Goal: Communication & Community: Answer question/provide support

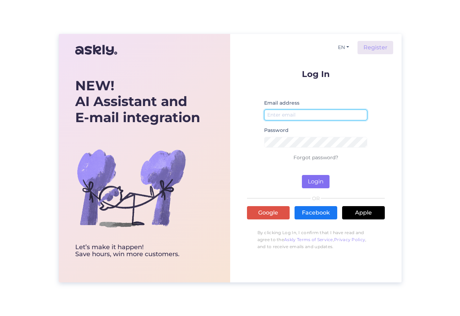
type input "[EMAIL_ADDRESS][DOMAIN_NAME]"
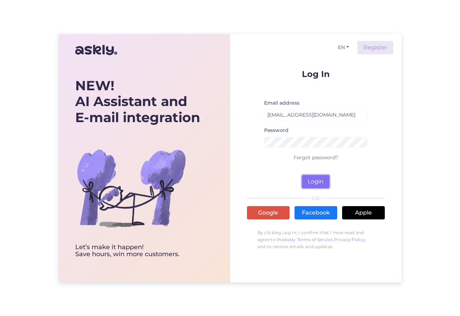
click at [319, 179] on button "Login" at bounding box center [316, 181] width 28 height 13
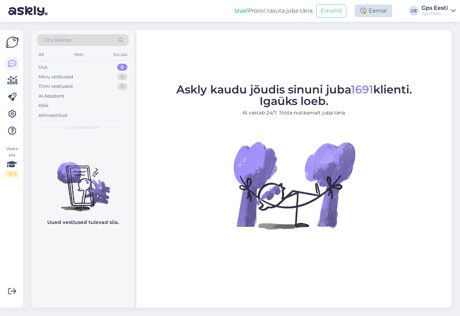
click at [374, 7] on div "Eemal" at bounding box center [373, 11] width 37 height 13
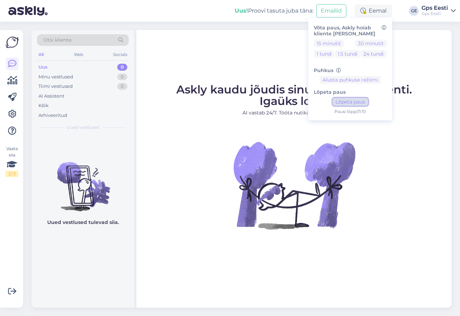
click at [362, 104] on button "Lõpeta paus" at bounding box center [350, 102] width 35 height 8
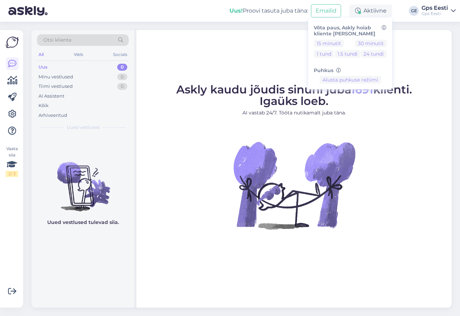
click at [242, 114] on p "AI vastab 24/7. Tööta nutikamalt juba täna." at bounding box center [294, 112] width 236 height 7
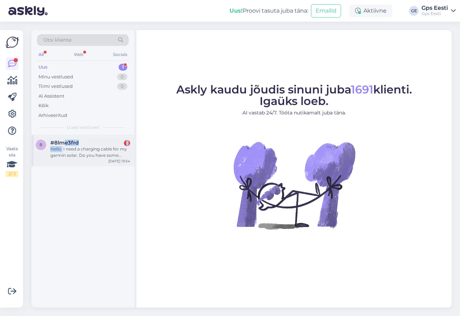
click at [62, 146] on div "Hello. I need a charging cable for my garmin solar. Do you have some available." at bounding box center [90, 152] width 80 height 13
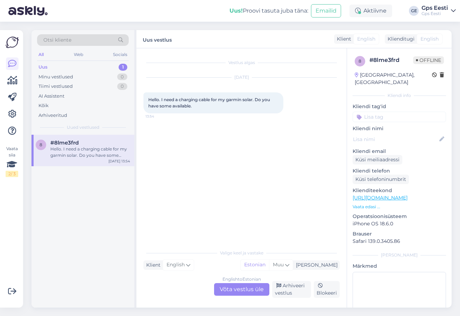
click at [237, 291] on div "English to Estonian Võta vestlus üle" at bounding box center [241, 289] width 55 height 13
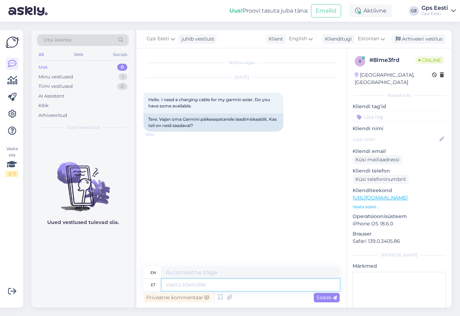
drag, startPoint x: 197, startPoint y: 280, endPoint x: 192, endPoint y: 283, distance: 5.0
click at [197, 280] on textarea at bounding box center [251, 285] width 178 height 12
type textarea "H"
type textarea "Hello,"
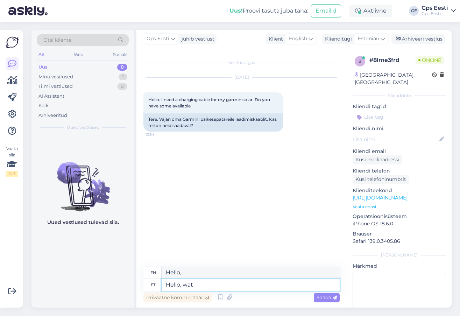
type textarea "Hello, [GEOGRAPHIC_DATA]"
type textarea "Hello, what?"
type textarea "Hello, what device"
type textarea "Hello, what device?"
type textarea "Hello, what device do y"
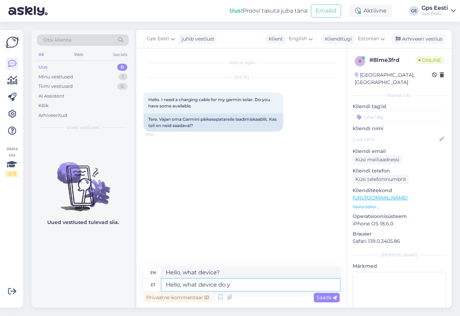
type textarea "Hello, what device do"
type textarea "Hello, what device do you h"
type textarea "Hello, what device do you have?"
click at [275, 292] on div "Privaatne kommentaar Saada" at bounding box center [241, 297] width 196 height 13
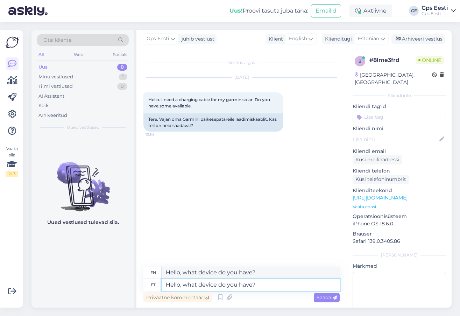
click at [278, 282] on textarea "Hello, what device do you have?" at bounding box center [251, 285] width 178 height 12
click at [326, 298] on span "Saada" at bounding box center [327, 297] width 20 height 6
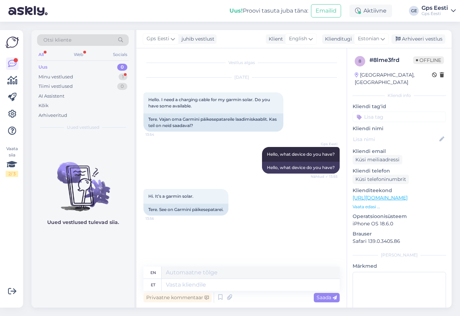
click at [102, 269] on div "Uued vestlused tulevad siia." at bounding box center [82, 221] width 103 height 173
click at [201, 282] on textarea at bounding box center [251, 285] width 178 height 12
type textarea "There"
type textarea "There are m"
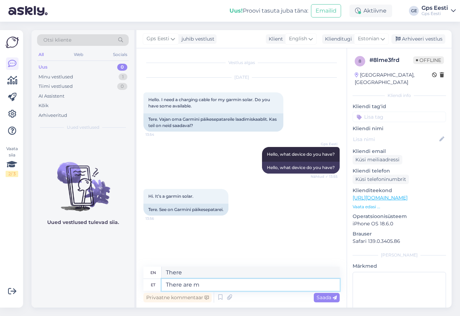
type textarea "There are"
type textarea "There are many"
type textarea "There are many Garmin"
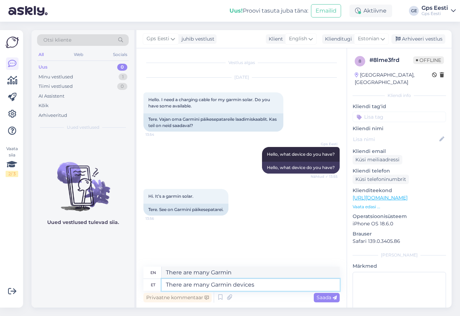
type textarea "There are many Garmin devices"
type textarea "There are many Garmin devices with"
type textarea "There are many Garmin devices with Solar."
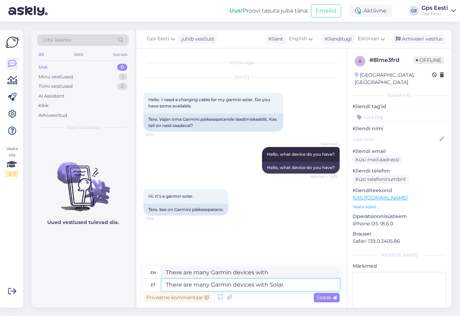
type textarea "There are many Garmin devices with Solar."
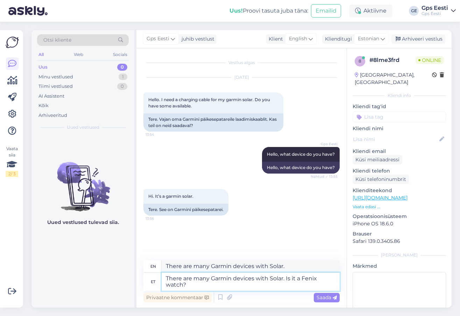
type textarea "There are many Garmin devices with Solar. Is it a Fenix watch?"
type textarea "There are many Garmin devices with Solar. Is it a Fenix ​​watch?"
type textarea "There are many Garmin devices with Solar. Is it a Fenix watch"
type textarea "There are many Garmin devices with Solar. Is it a Fenix"
type textarea "There are many Garmin devices with Solar. Is it a Fenix watch,"
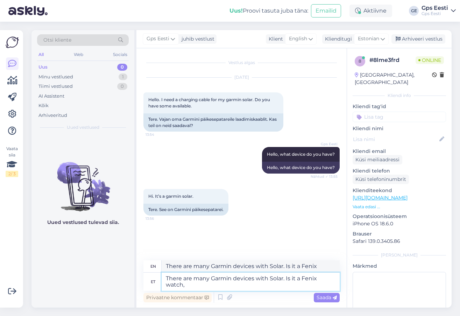
type textarea "There are many Garmin devices with Solar. Is it a Fenix ​​watch,"
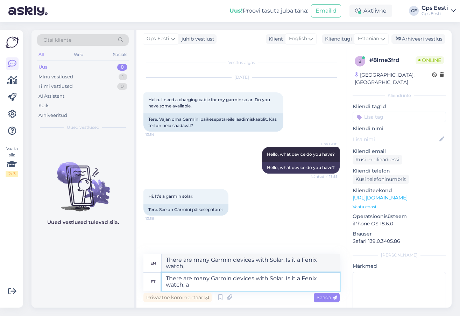
type textarea "There are many Garmin devices with Solar. Is it a Fenix watch, a f"
type textarea "There are many Garmin devices with Solar. Is it a Fenix ​​watch, a"
type textarea "There are many Garmin devices with Solar. Is it a Fenix watch, a Forerunne w"
type textarea "There are many Garmin devices with Solar. Is it a Fenix ​​watch, a Forerunne"
type textarea "There are many Garmin devices with Solar. Is it a Fenix watch, a Forerunne watc…"
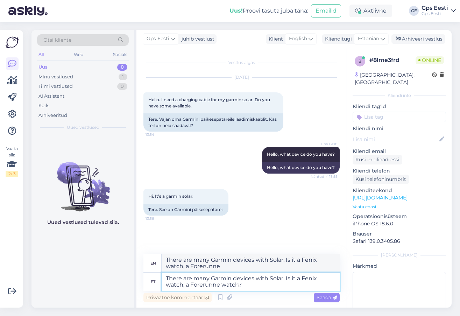
type textarea "There are many Garmin devices with Solar. Is it a Fenix ​​watch, a Forerunner w…"
type textarea "There are many Garmin devices with Solar. Is it a Fenix watch, a Forerunne watc…"
type textarea "There are many Garmin devices with Solar. Is it a Fenix ​​watch, a Forerunner w…"
type textarea "There are many Garmin devices with Solar. Is it a Fenix watch, a Forerunne watc…"
type textarea "There are many Garmin devices with Solar. Is it a Fenix ​​watch, a Forerunner w…"
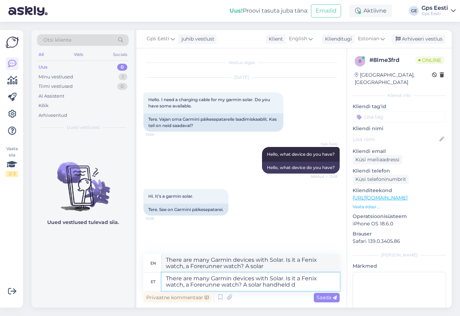
type textarea "There are many Garmin devices with Solar. Is it a Fenix watch, a Forerunne watc…"
type textarea "There are many Garmin devices with Solar. Is it a Fenix ​​watch, a Forerunner w…"
type textarea "There are many Garmin devices with Solar. Is it a Fenix watch, a Forerunne watc…"
type textarea "There are many Garmin devices with Solar. Is it a Fenix ​​watch, a Forerunner w…"
type textarea "There are many Garmin devices with Solar. Is it a Fenix watch, a Forerunne watc…"
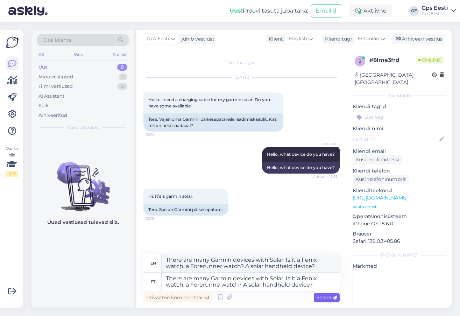
click at [322, 299] on span "Saada" at bounding box center [327, 297] width 20 height 6
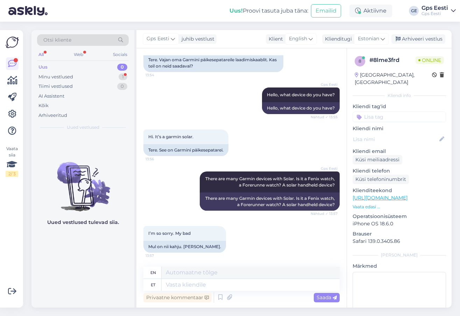
scroll to position [101, 0]
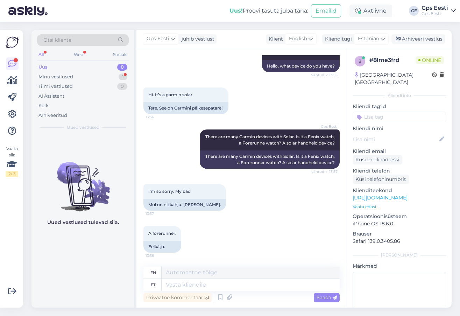
click at [407, 194] on link "[URL][DOMAIN_NAME]" at bounding box center [380, 197] width 55 height 6
click at [225, 284] on textarea at bounding box center [251, 285] width 178 height 12
type textarea "Then"
type textarea "Then you can"
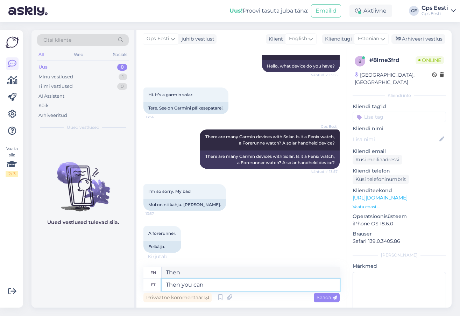
type textarea "Then you"
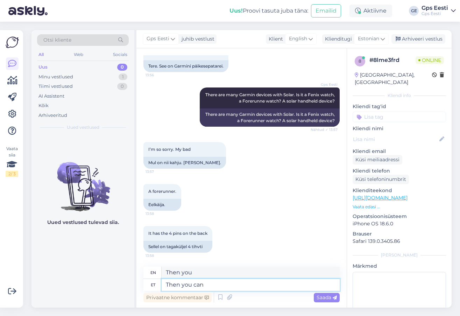
type textarea "Then you can f"
type textarea "Then you can"
type textarea "Then you can find th"
type textarea "Then you can find"
type textarea "Then you can find the"
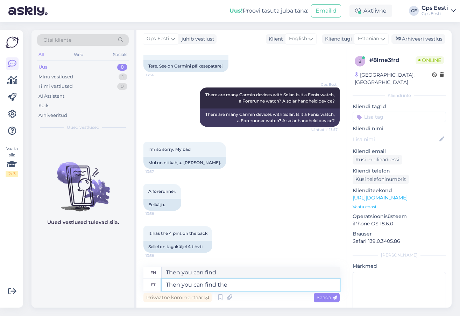
type textarea "Then you can find the"
type textarea "Then you can find the charging"
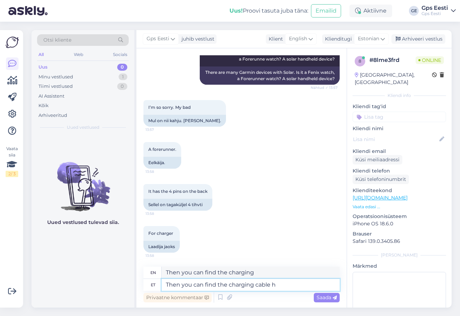
type textarea "Then you can find the charging cable he"
type textarea "Then you can find the charging cable"
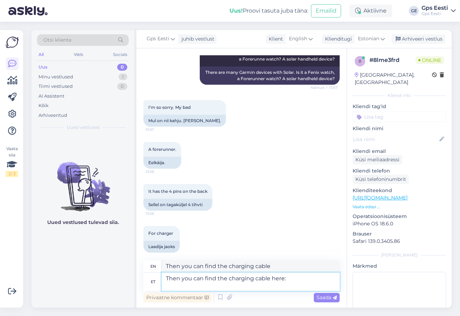
paste textarea "[URL][DOMAIN_NAME]"
type textarea "Then you can find the charging cable here: [URL][DOMAIN_NAME]"
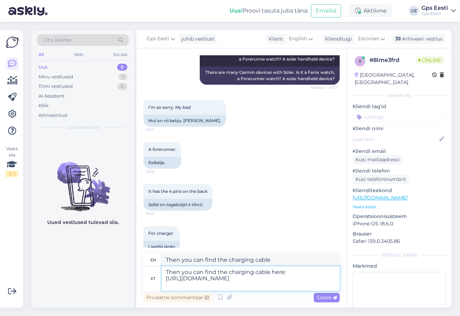
type textarea "Then you can find the charging cable here: [URL][DOMAIN_NAME]"
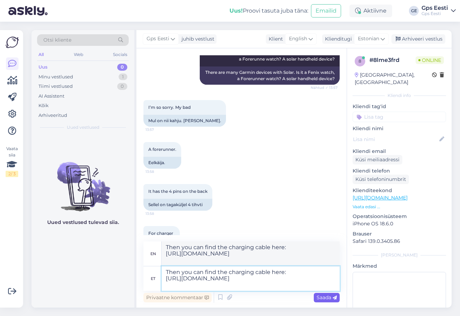
type textarea "Then you can find the charging cable here: [URL][DOMAIN_NAME]"
click at [333, 301] on div "Saada" at bounding box center [327, 297] width 26 height 9
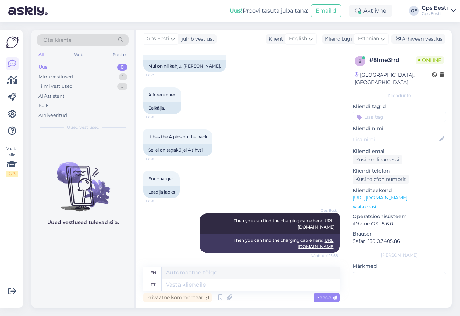
scroll to position [307, 0]
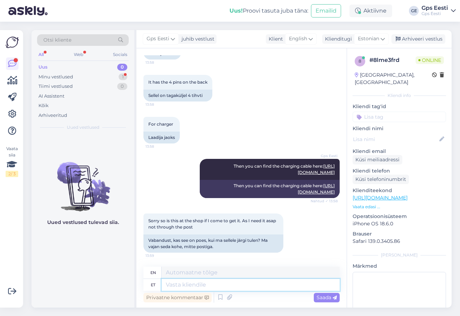
click at [245, 280] on textarea at bounding box center [251, 285] width 178 height 12
click at [196, 286] on textarea at bounding box center [251, 285] width 178 height 12
type textarea "Its a"
type textarea "Its"
type textarea "Its av"
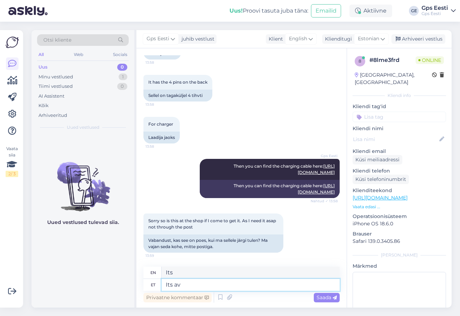
type textarea "It's a"
type textarea "Its available a"
type textarea "It is available"
type textarea "Its available at th"
type textarea "It is available at"
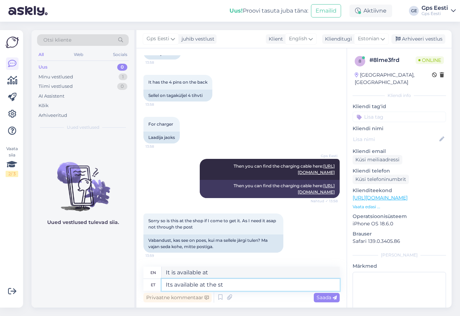
type textarea "Its available at the sto"
type textarea "It is available at the"
paste textarea "[URL][DOMAIN_NAME]"
type textarea "Its available at the store: [URL][DOMAIN_NAME]"
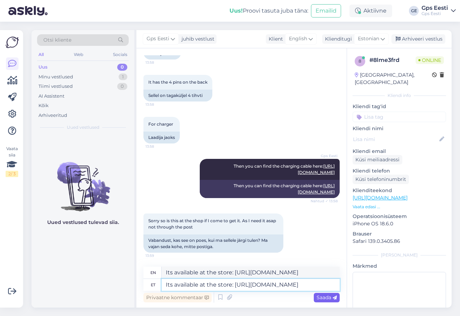
type textarea "Its available at the store: [URL][DOMAIN_NAME]"
click at [328, 293] on div "Saada" at bounding box center [327, 297] width 26 height 9
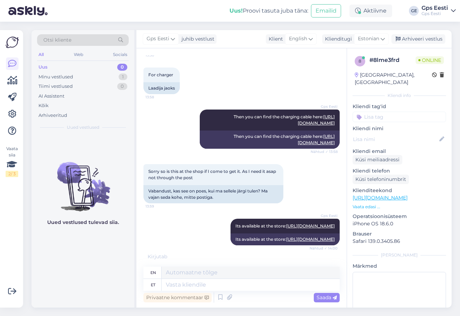
scroll to position [391, 0]
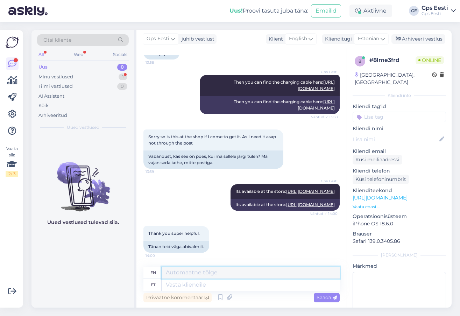
click at [213, 273] on textarea at bounding box center [251, 273] width 178 height 12
click at [195, 289] on textarea at bounding box center [251, 285] width 178 height 12
type textarea "Have a"
type textarea "Have"
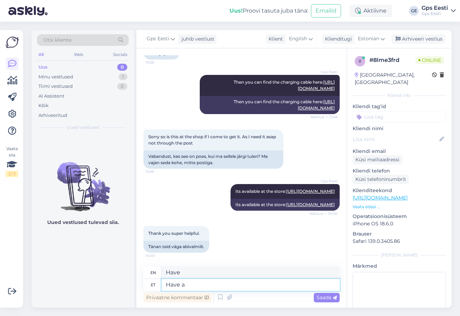
type textarea "Have a n"
type textarea "Have a"
type textarea "Have a nice d"
type textarea "Have a nice day."
type textarea "Have a nice day!"
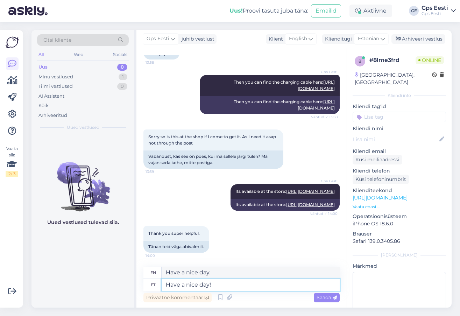
type textarea "Have a nice day!"
click at [326, 300] on span "Saada" at bounding box center [327, 297] width 20 height 6
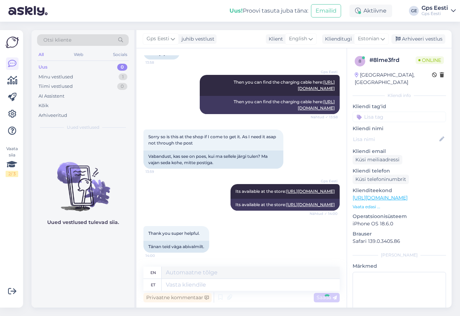
scroll to position [433, 0]
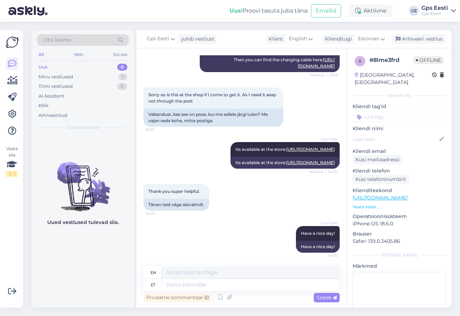
click at [429, 32] on div "Gps Eesti juhib vestlust Klient English Klienditugi Estonian Arhiveeri vestlus" at bounding box center [293, 39] width 315 height 18
click at [424, 38] on div "Arhiveeri vestlus" at bounding box center [418, 38] width 54 height 9
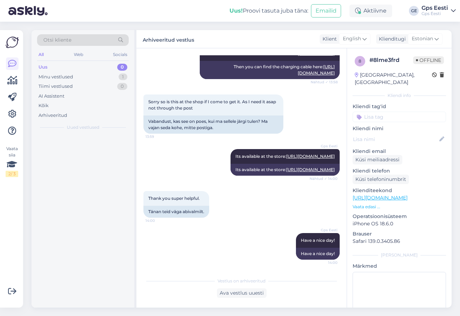
scroll to position [426, 0]
